Goal: Task Accomplishment & Management: Use online tool/utility

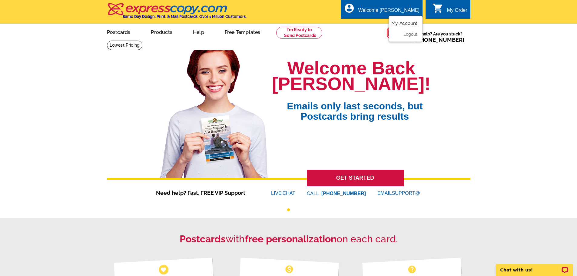
click at [401, 23] on link "My Account" at bounding box center [404, 23] width 26 height 5
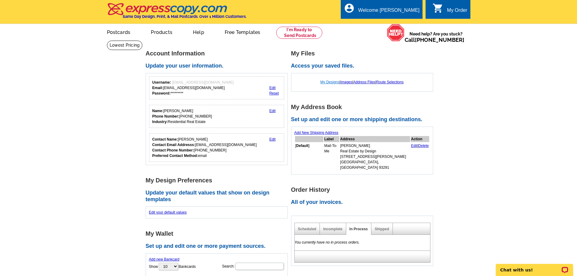
click at [324, 83] on link "My Designs" at bounding box center [329, 82] width 19 height 4
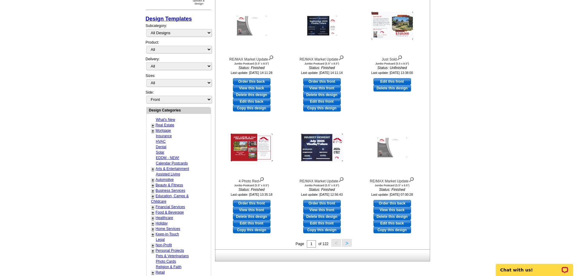
scroll to position [91, 0]
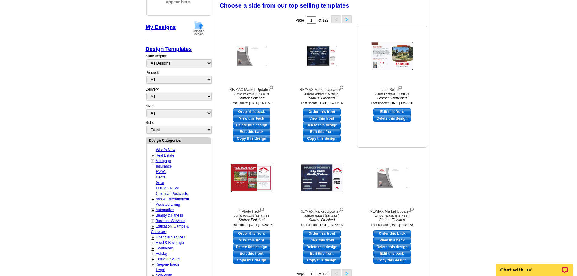
click at [392, 61] on img at bounding box center [392, 56] width 42 height 28
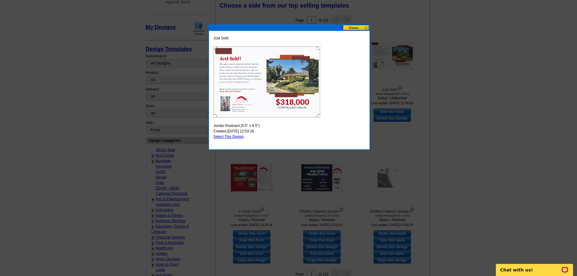
click at [353, 28] on button at bounding box center [356, 28] width 27 height 6
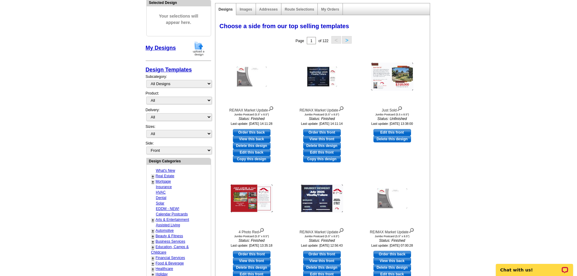
scroll to position [61, 0]
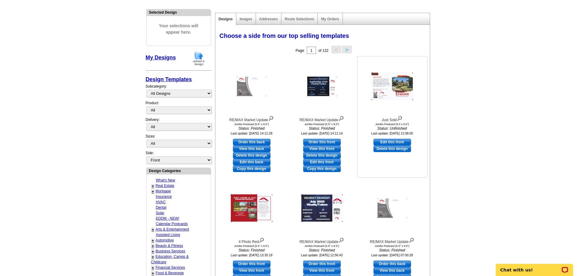
click at [405, 141] on link "Edit this front" at bounding box center [392, 142] width 38 height 7
select select "2"
select select "back"
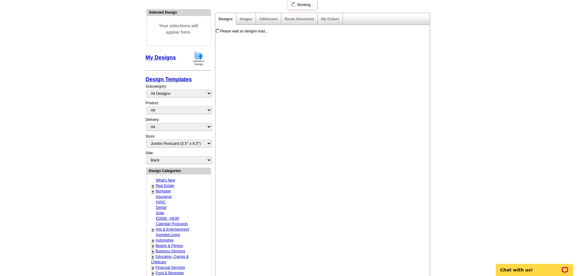
scroll to position [0, 0]
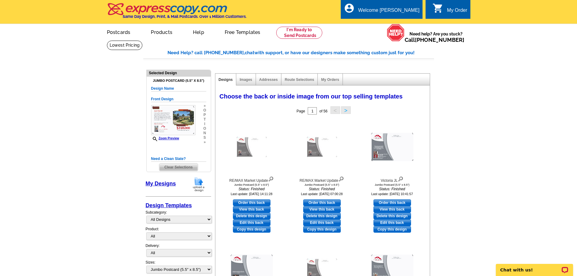
click at [168, 90] on h5 "Design Name" at bounding box center [178, 89] width 55 height 6
click at [169, 89] on h5 "Design Name" at bounding box center [178, 89] width 55 height 6
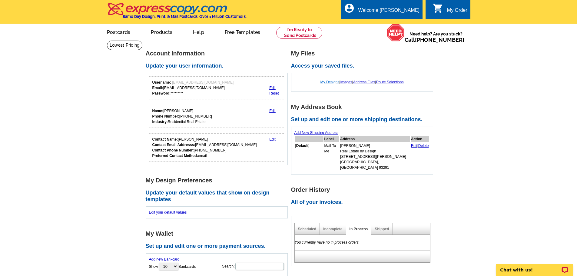
click at [326, 83] on link "My Designs" at bounding box center [329, 82] width 19 height 4
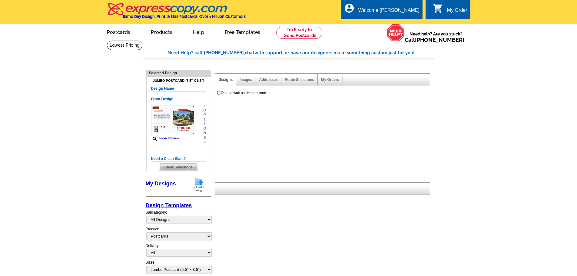
select select "1"
select select "2"
select select "back"
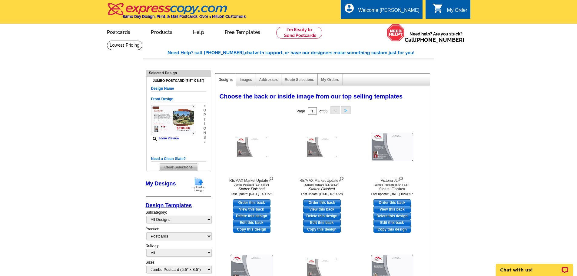
click at [172, 167] on span "Clear Selections" at bounding box center [178, 167] width 38 height 7
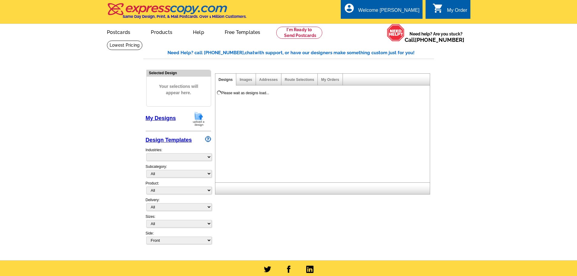
select select "785"
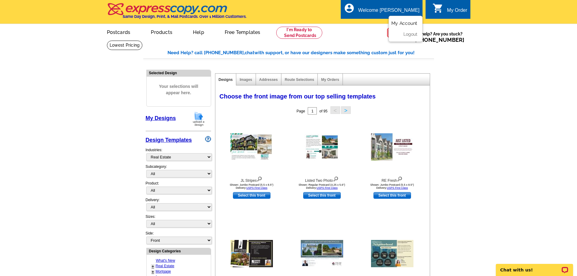
click at [406, 25] on link "My Account" at bounding box center [404, 23] width 26 height 5
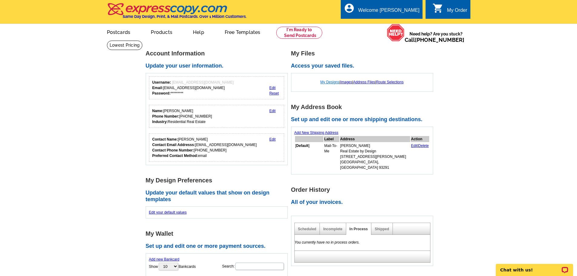
click at [327, 82] on link "My Designs" at bounding box center [329, 82] width 19 height 4
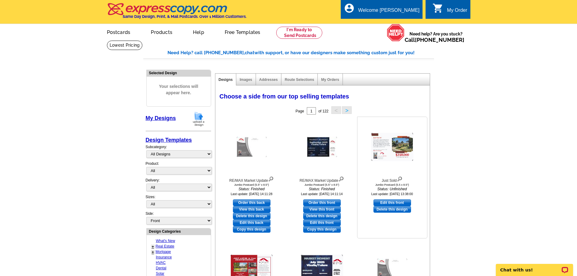
click at [400, 180] on img at bounding box center [400, 178] width 6 height 7
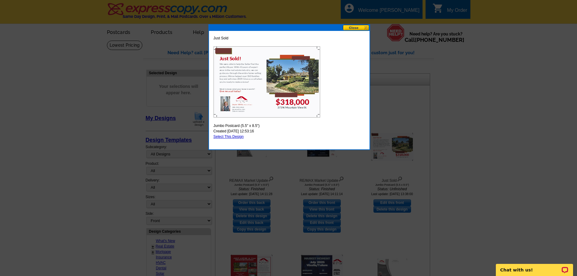
click at [221, 39] on span "Just Sold" at bounding box center [221, 37] width 15 height 5
click at [361, 26] on button at bounding box center [356, 28] width 27 height 6
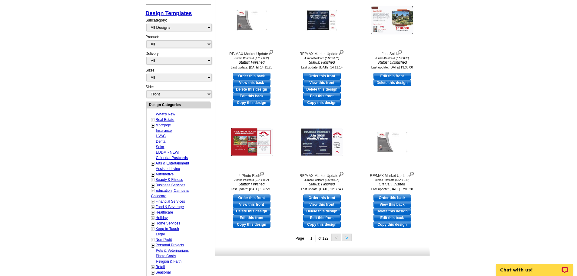
scroll to position [61, 0]
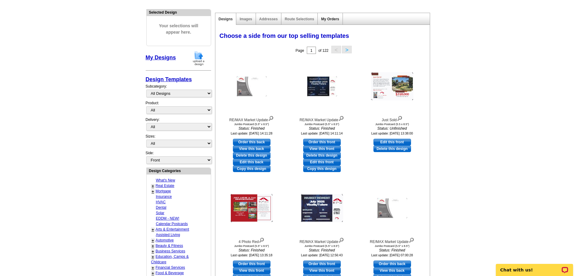
click at [333, 18] on link "My Orders" at bounding box center [330, 19] width 18 height 4
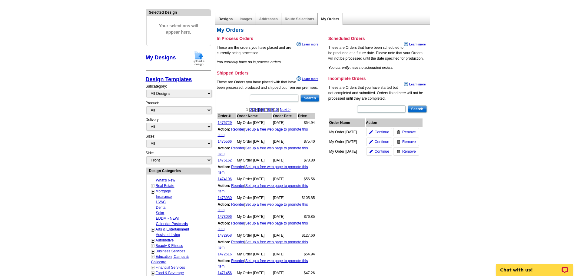
click at [227, 19] on link "Designs" at bounding box center [226, 19] width 14 height 4
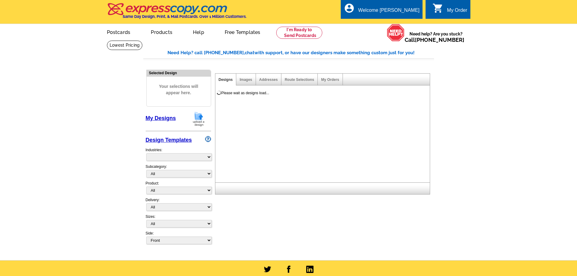
select select "785"
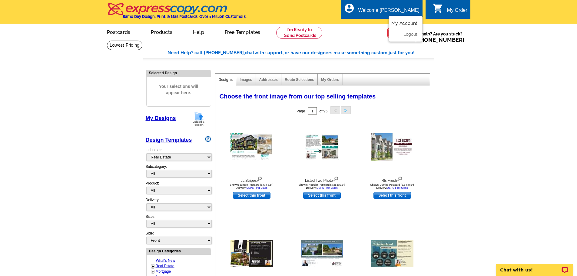
click at [403, 23] on link "My Account" at bounding box center [404, 23] width 26 height 5
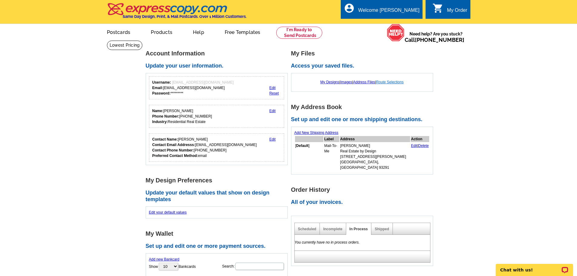
click at [400, 83] on link "Route Selections" at bounding box center [390, 82] width 28 height 4
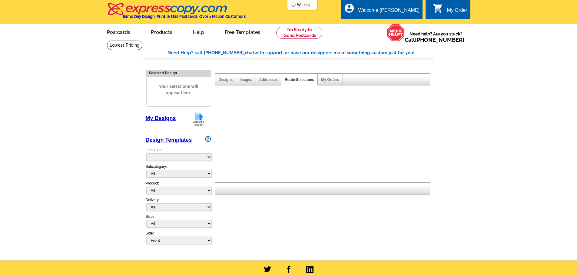
select select "785"
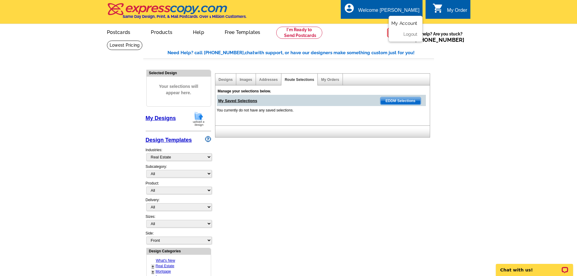
click at [405, 23] on link "My Account" at bounding box center [404, 23] width 26 height 5
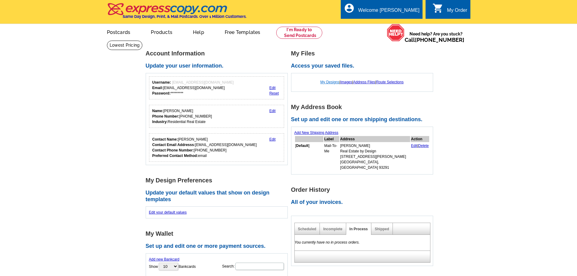
click at [327, 83] on link "My Designs" at bounding box center [329, 82] width 19 height 4
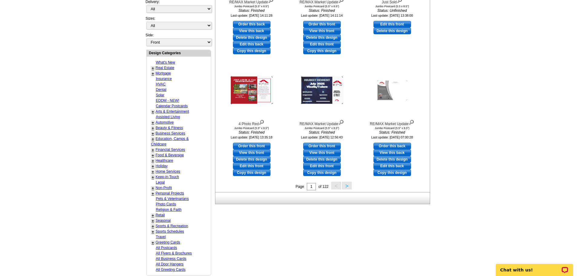
scroll to position [182, 0]
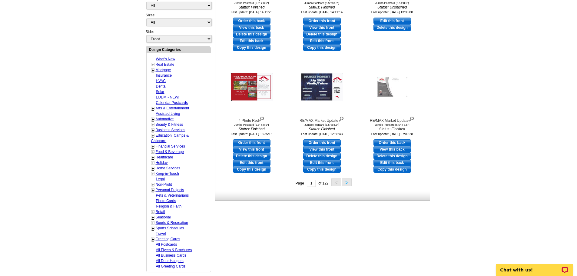
click at [346, 181] on button ">" at bounding box center [347, 182] width 10 height 8
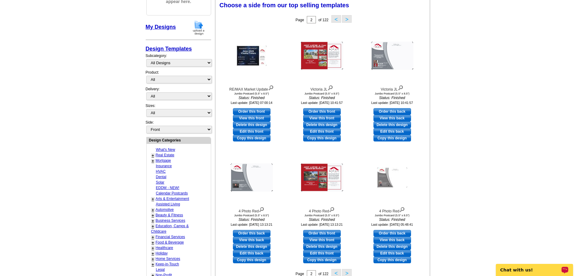
scroll to position [90, 0]
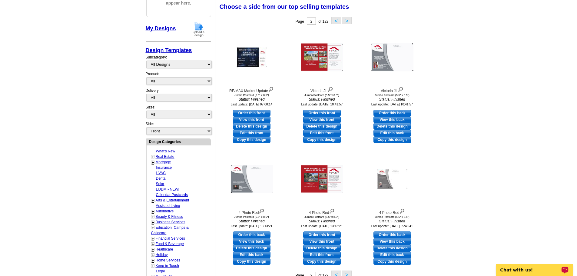
click at [525, 268] on p "Chat with us!" at bounding box center [530, 269] width 60 height 5
click at [325, 132] on link "Edit this front" at bounding box center [322, 133] width 38 height 7
select select "2"
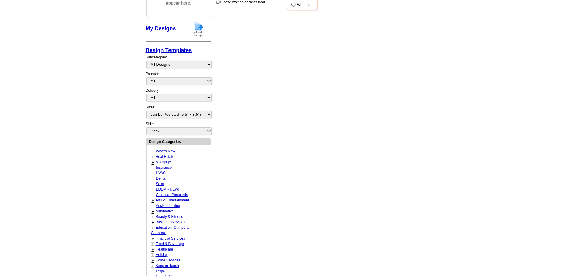
scroll to position [0, 0]
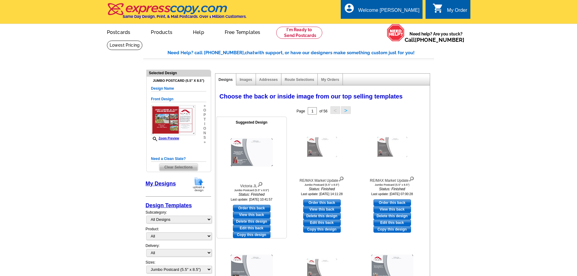
click at [257, 214] on link "View this back" at bounding box center [252, 214] width 38 height 7
click at [260, 208] on link "Order this back" at bounding box center [252, 208] width 38 height 7
select select "front"
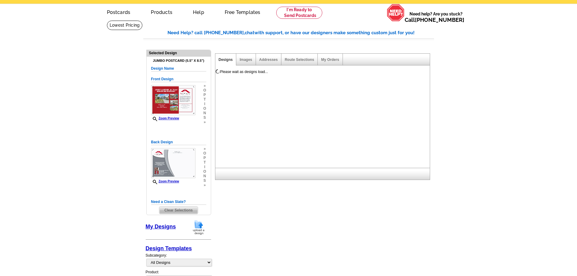
scroll to position [30, 0]
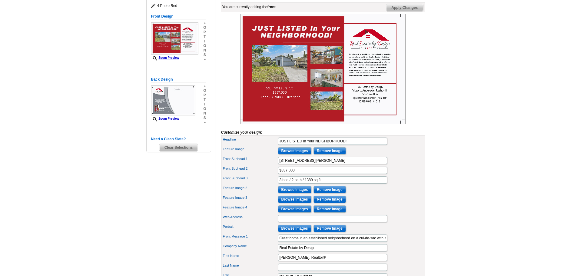
scroll to position [91, 0]
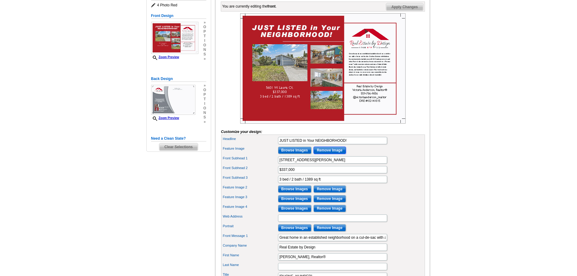
click at [336, 154] on input "Remove Image" at bounding box center [329, 150] width 32 height 7
click at [338, 193] on input "Remove Image" at bounding box center [329, 188] width 32 height 7
click at [338, 202] on input "Remove Image" at bounding box center [329, 198] width 32 height 7
click at [339, 212] on input "Remove Image" at bounding box center [329, 208] width 32 height 7
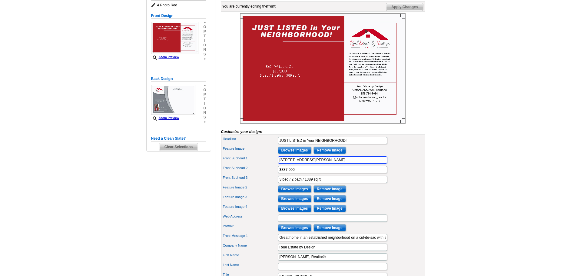
drag, startPoint x: 319, startPoint y: 170, endPoint x: 252, endPoint y: 170, distance: 66.3
click at [252, 165] on div "Front Subhead 1 [STREET_ADDRESS][PERSON_NAME]" at bounding box center [322, 160] width 201 height 10
paste input "[STREET_ADDRESS][PERSON_NAME]"
click at [291, 164] on input "[STREET_ADDRESS][PERSON_NAME]" at bounding box center [332, 159] width 109 height 7
type input "[STREET_ADDRESS][PERSON_NAME]"
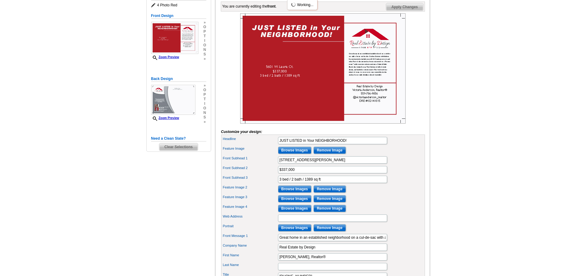
scroll to position [0, 0]
click at [290, 173] on input "$337,000" at bounding box center [332, 169] width 109 height 7
type input "$307,500"
click at [339, 183] on input "3 bed / 2 bath / 1389 sq ft" at bounding box center [332, 179] width 109 height 7
click at [281, 183] on input "3 bed / 2 bath / 1389 sq ft" at bounding box center [332, 179] width 109 height 7
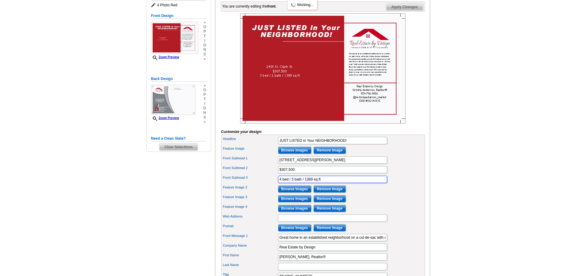
click at [307, 183] on input "4 bed / 3 bath / 1389 sq ft" at bounding box center [332, 179] width 109 height 7
type input "4 bed / 3 bath / 1615 sq ft"
click at [397, 184] on div "Front Subhead 3 4 bed / 3 bath / 1615 sq ft" at bounding box center [322, 179] width 201 height 10
